Goal: Task Accomplishment & Management: Manage account settings

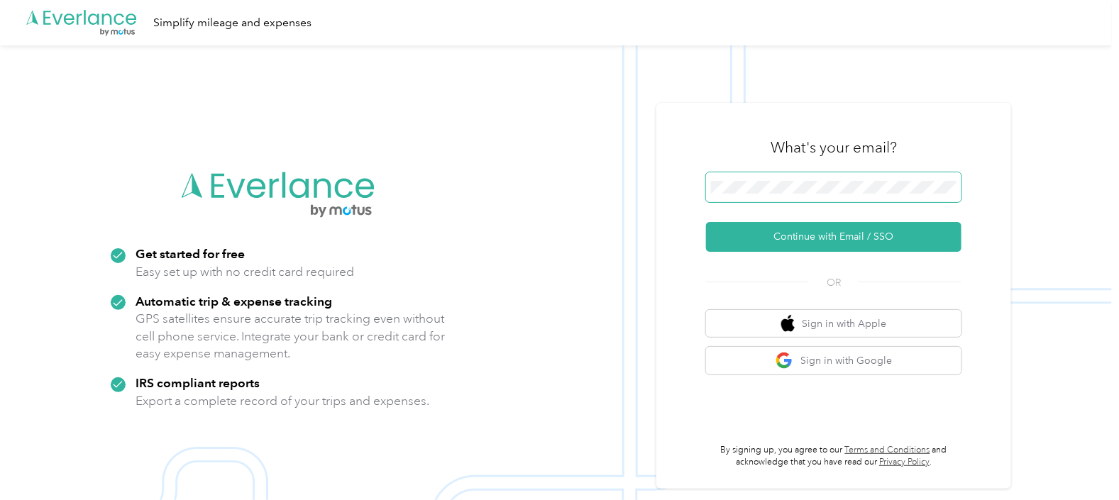
click at [706, 222] on button "Continue with Email / SSO" at bounding box center [834, 237] width 256 height 30
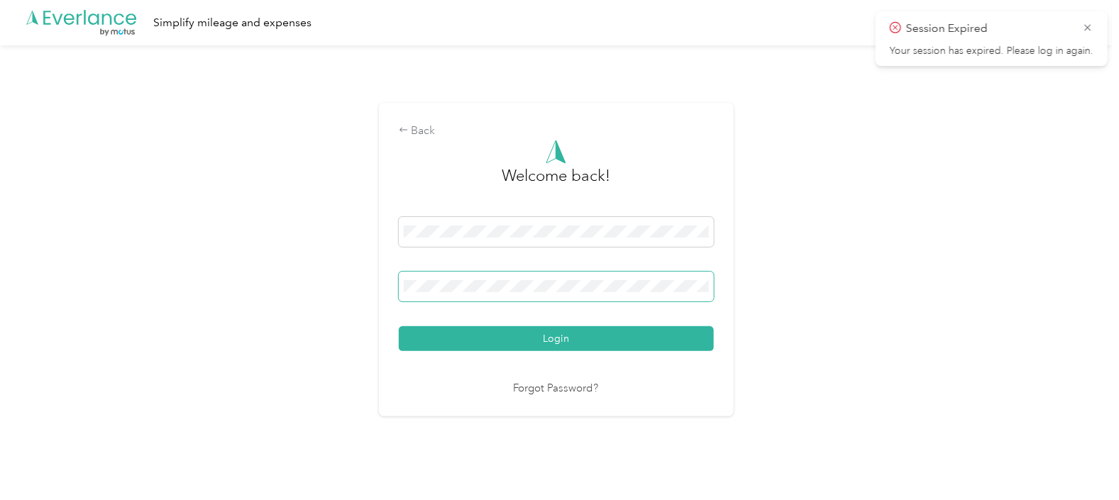
click at [399, 327] on button "Login" at bounding box center [556, 339] width 315 height 25
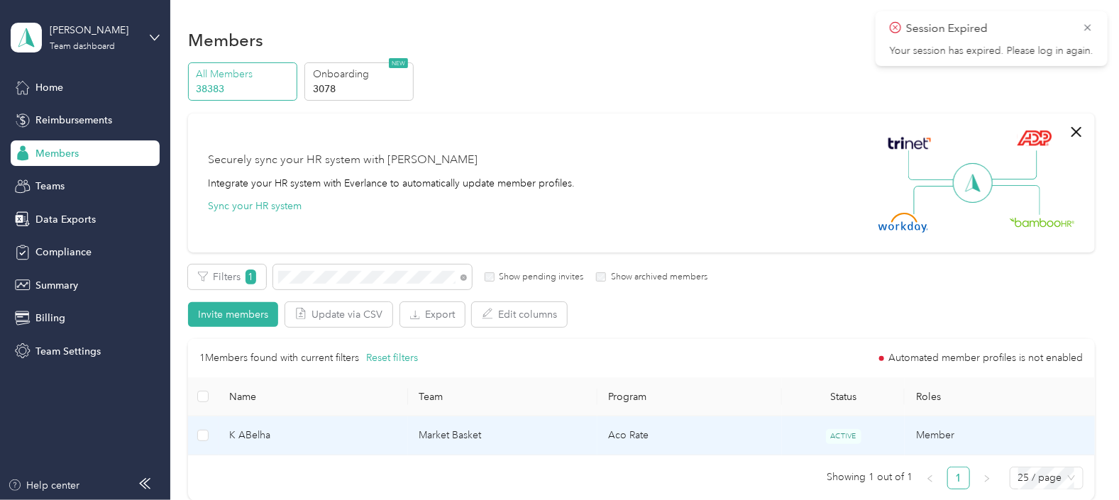
click at [565, 437] on td "Market Basket" at bounding box center [503, 436] width 190 height 39
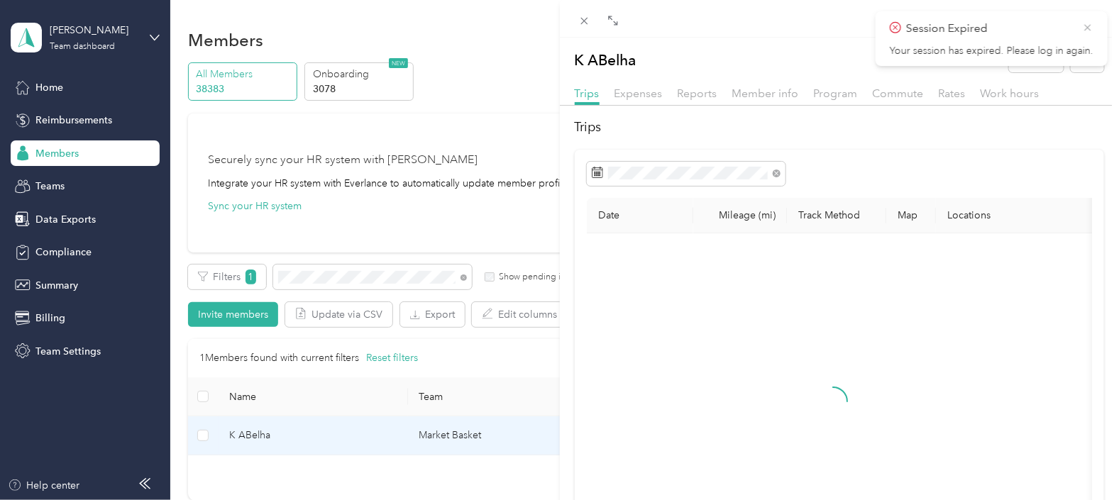
click at [1086, 24] on icon at bounding box center [1087, 27] width 11 height 13
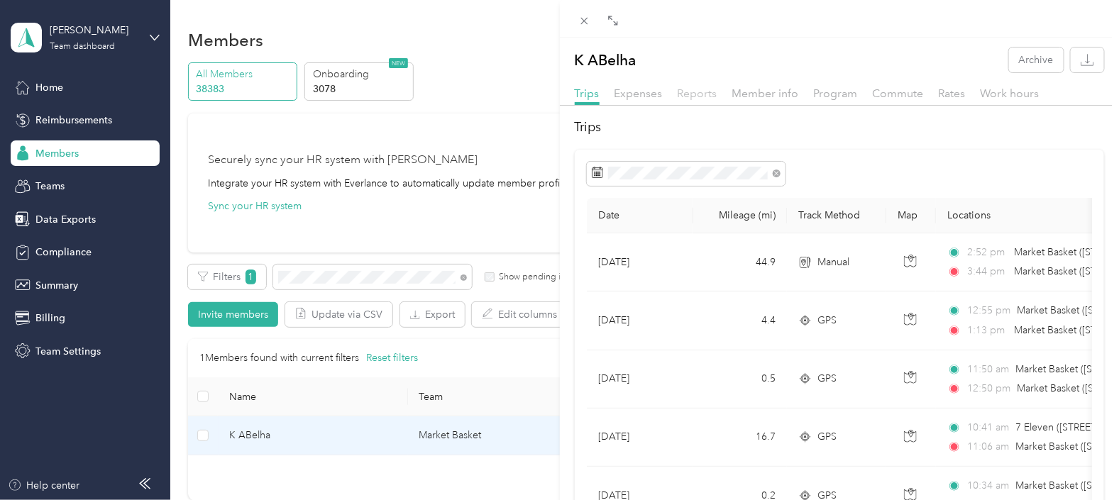
click at [702, 96] on span "Reports" at bounding box center [698, 93] width 40 height 13
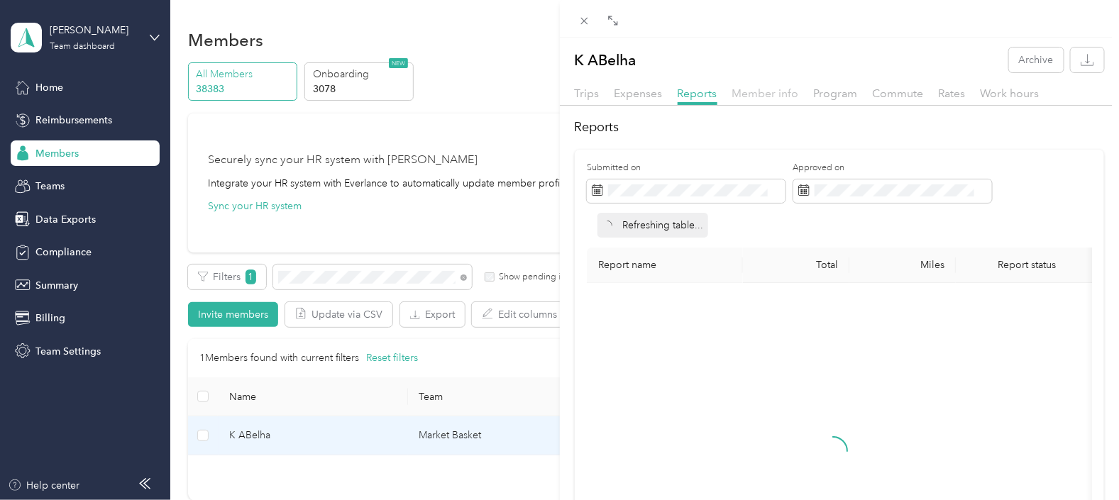
click at [781, 96] on span "Member info" at bounding box center [766, 93] width 67 height 13
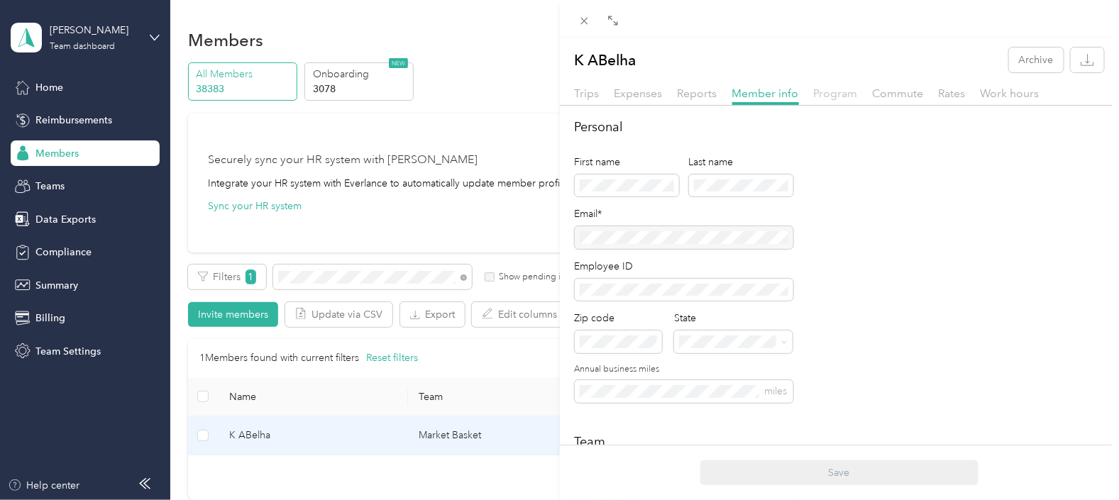
click at [843, 99] on span "Program" at bounding box center [836, 93] width 44 height 13
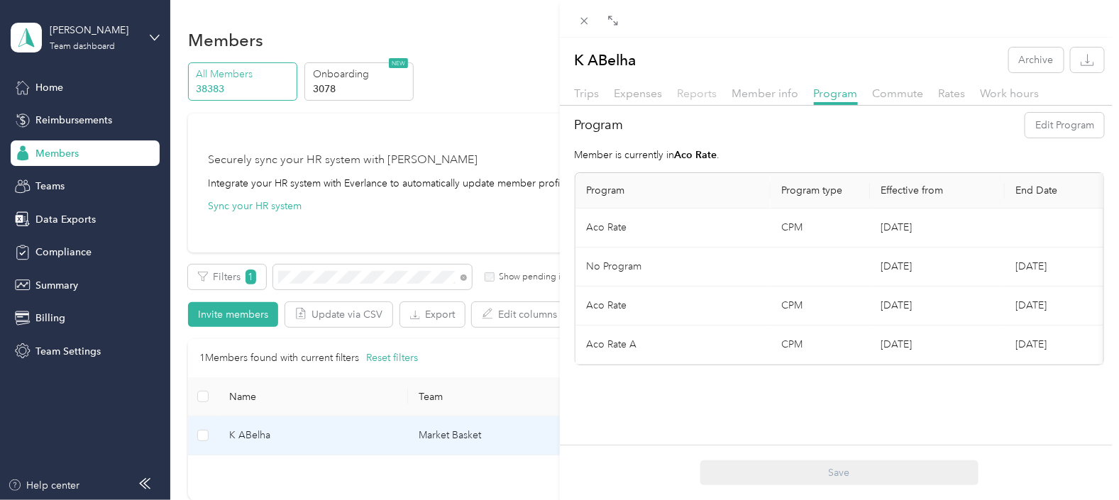
click at [703, 92] on span "Reports" at bounding box center [698, 93] width 40 height 13
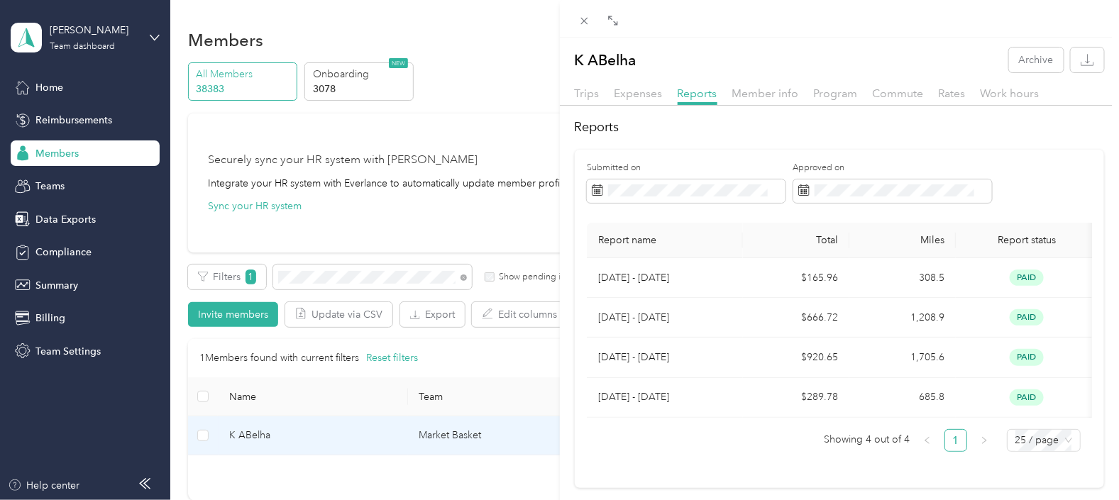
scroll to position [50, 0]
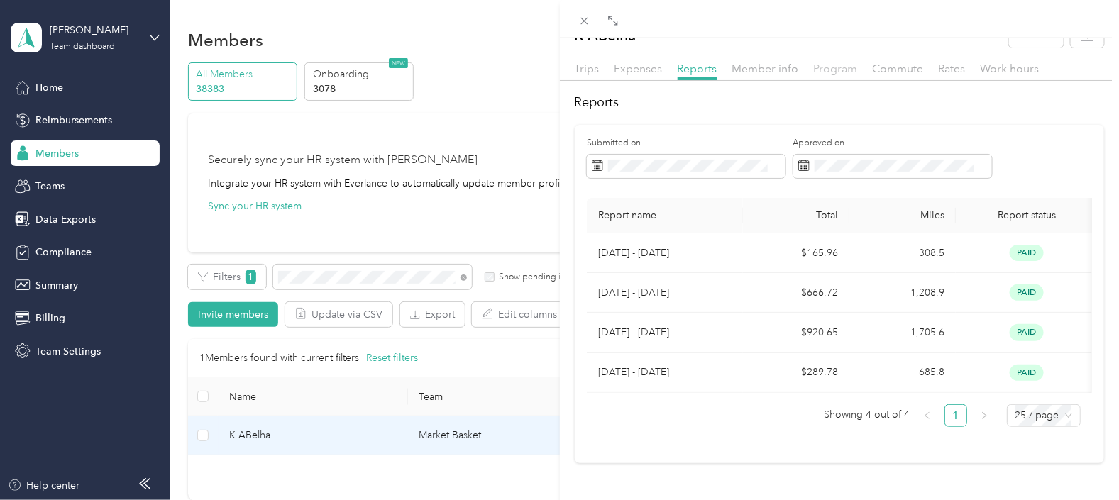
click at [826, 62] on span "Program" at bounding box center [836, 68] width 44 height 13
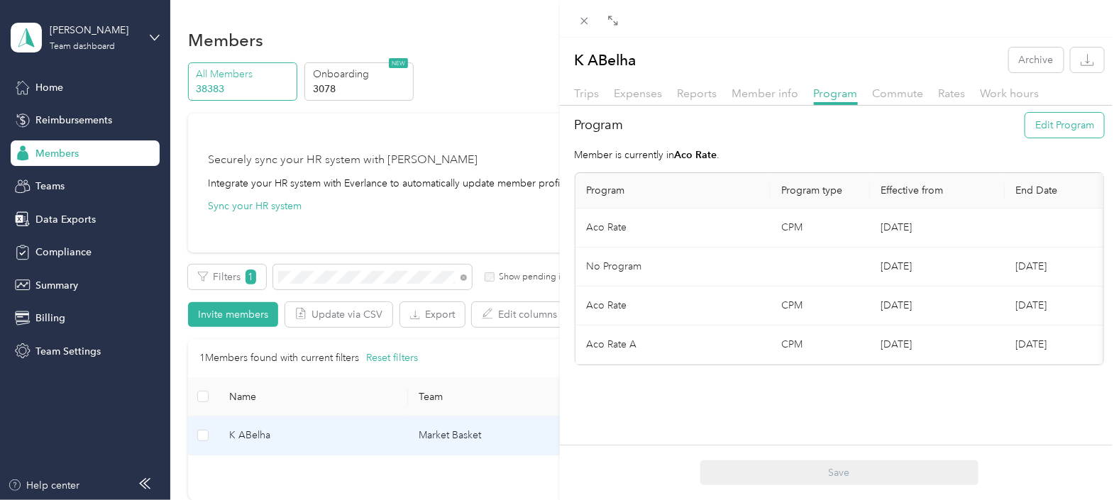
click at [1055, 125] on button "Edit Program" at bounding box center [1065, 125] width 79 height 25
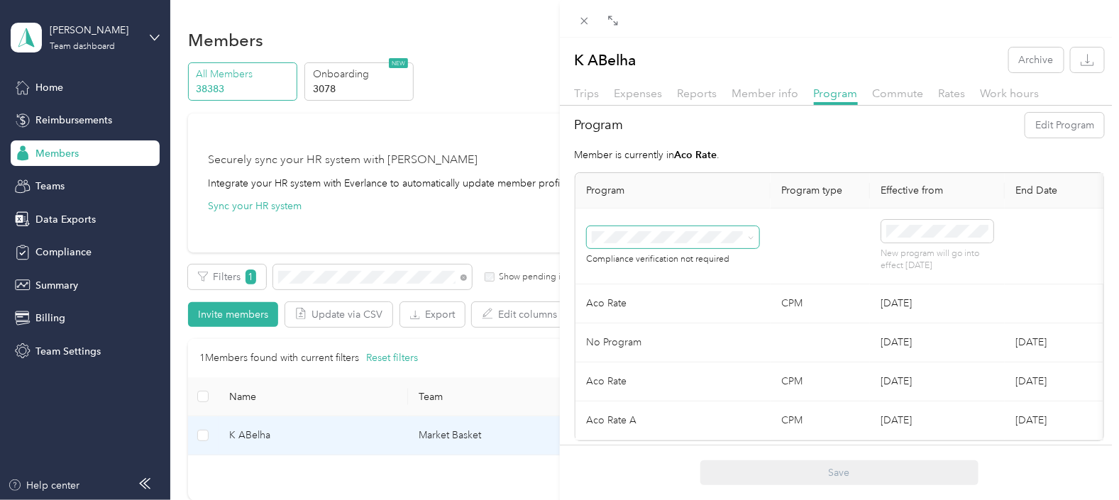
click at [750, 238] on icon at bounding box center [751, 238] width 4 height 3
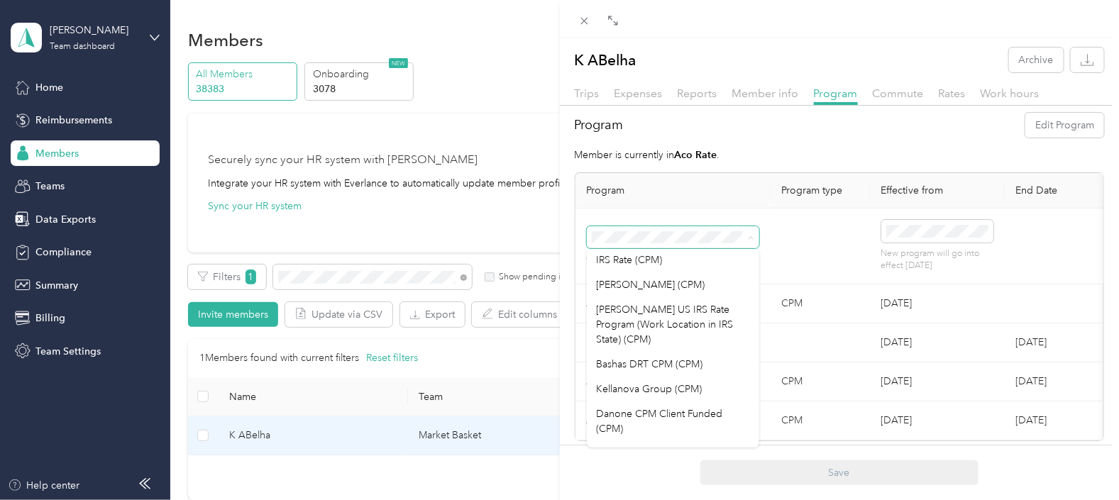
scroll to position [158, 0]
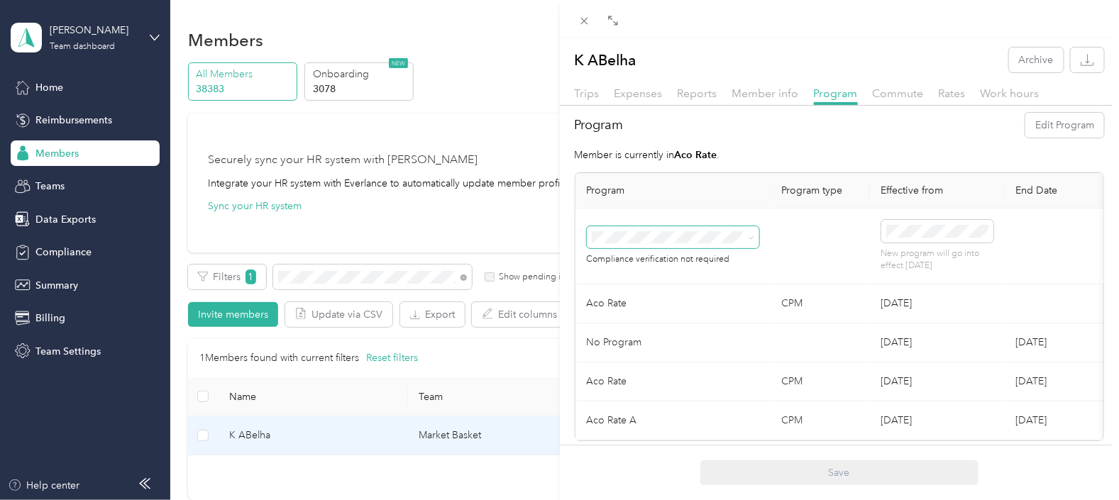
click at [664, 371] on li "Kellanova Group (CPM)" at bounding box center [673, 380] width 172 height 25
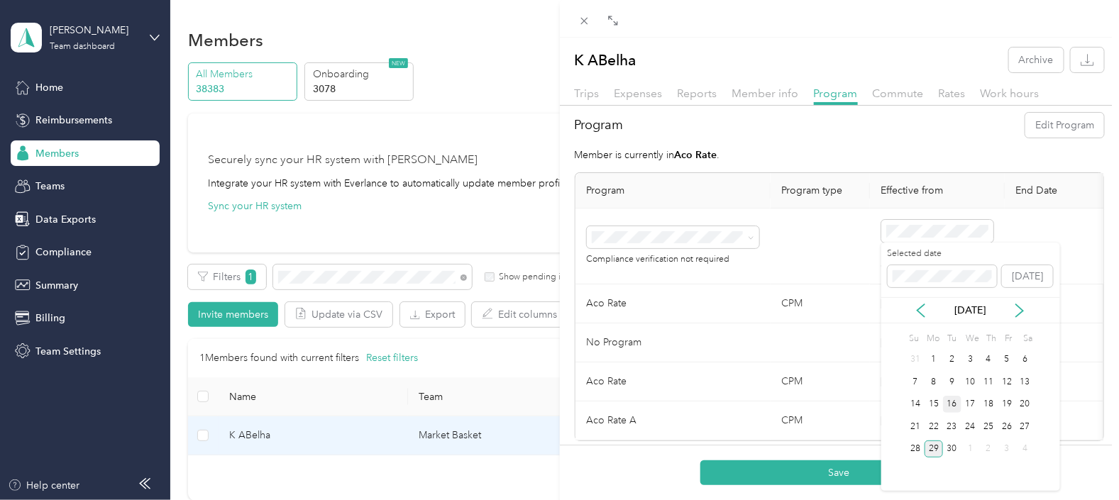
click at [952, 402] on div "16" at bounding box center [952, 405] width 18 height 18
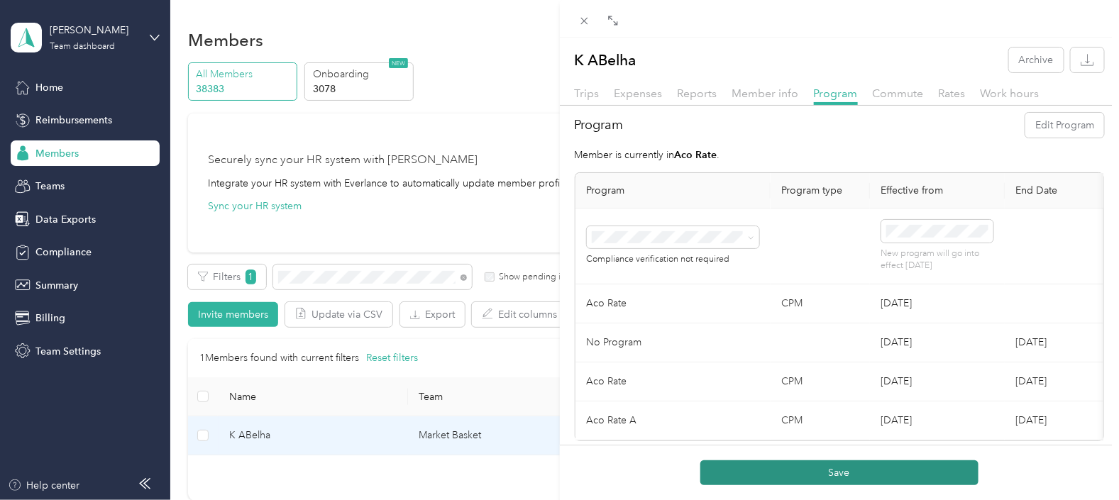
click at [850, 476] on button "Save" at bounding box center [840, 473] width 278 height 25
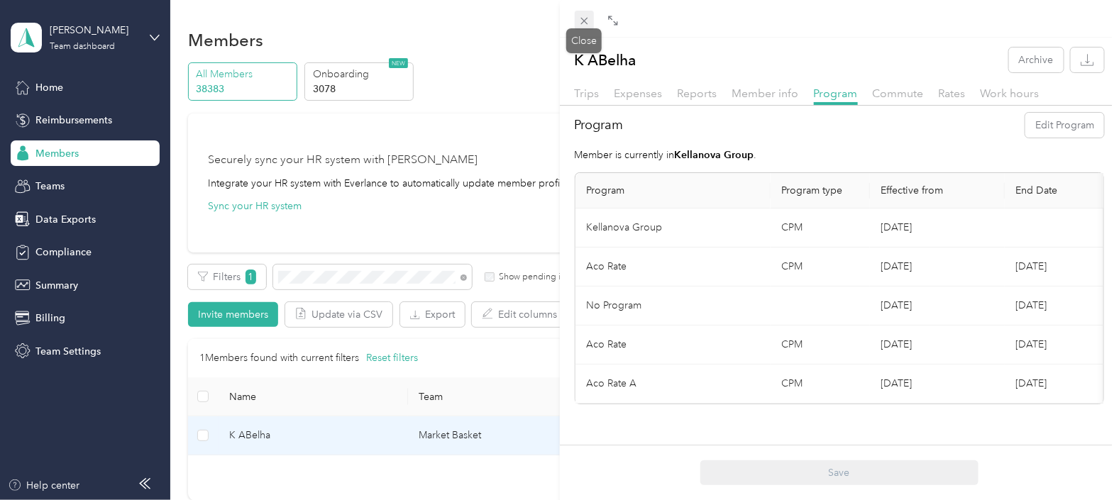
click at [582, 19] on icon at bounding box center [584, 21] width 7 height 7
